Goal: Find specific page/section

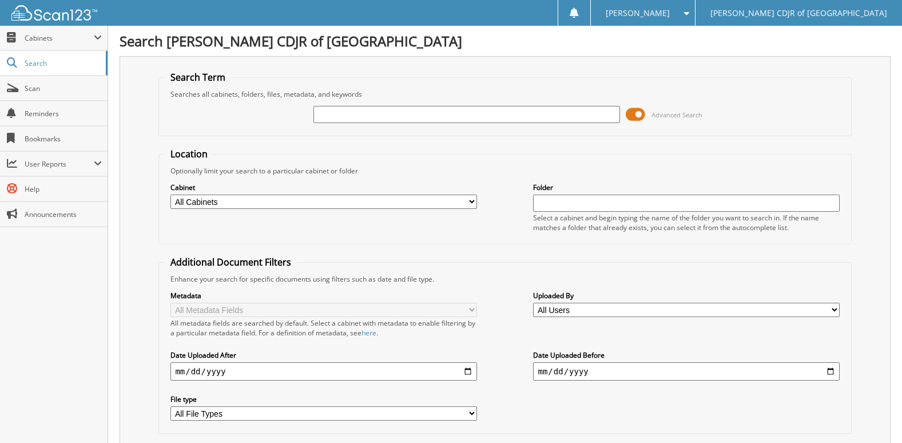
click at [501, 111] on input "text" at bounding box center [467, 114] width 306 height 17
type input "541675"
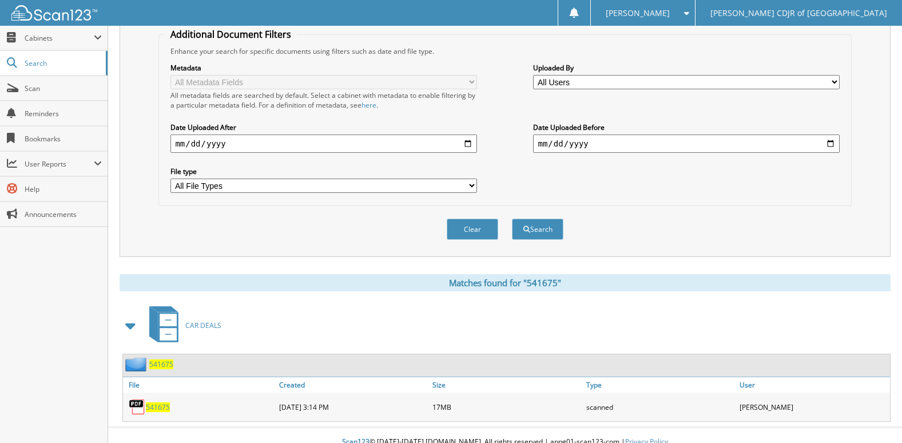
scroll to position [229, 0]
click at [157, 407] on span "541675" at bounding box center [158, 406] width 24 height 10
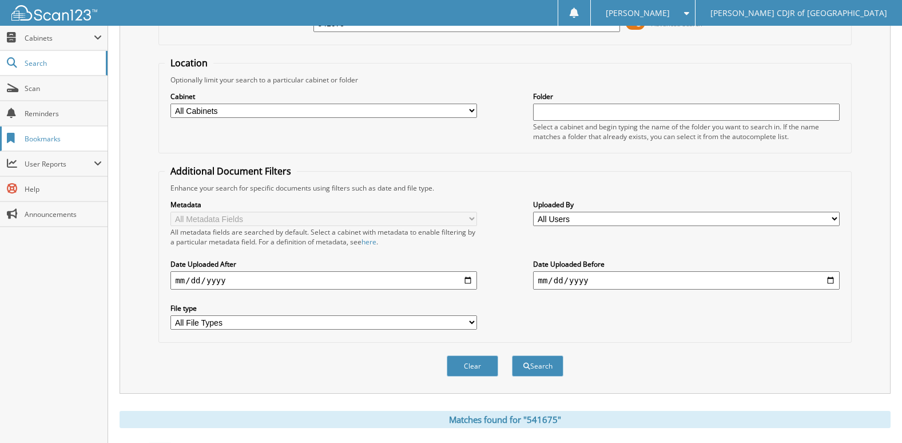
scroll to position [57, 0]
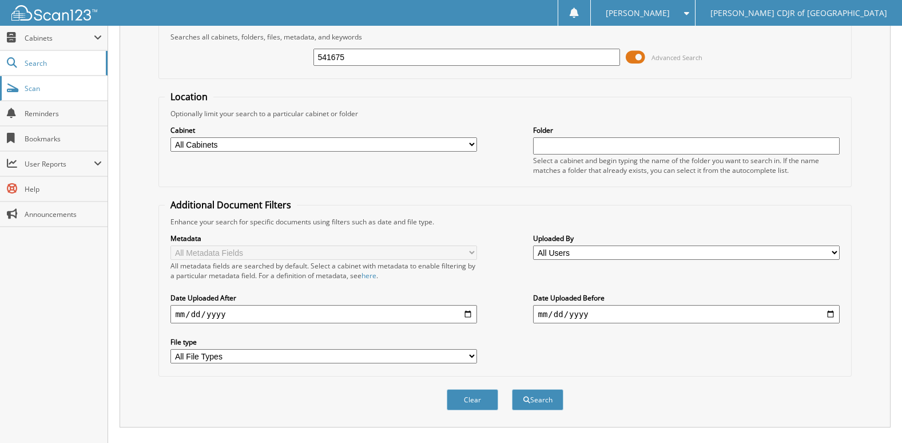
click at [37, 86] on span "Scan" at bounding box center [63, 89] width 77 height 10
